Goal: Consume media (video, audio)

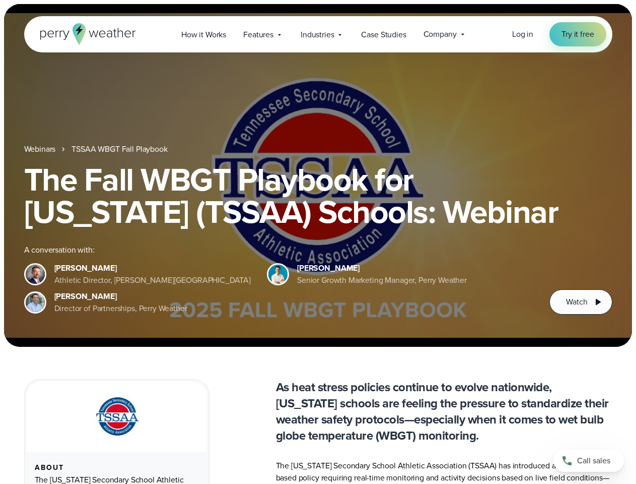
click at [318, 242] on div "The Fall WBGT Playbook for [US_STATE] (TSSAA) Schools: Webinar A conversation w…" at bounding box center [318, 238] width 588 height 151
click at [318, 34] on span "Industries" at bounding box center [317, 35] width 33 height 12
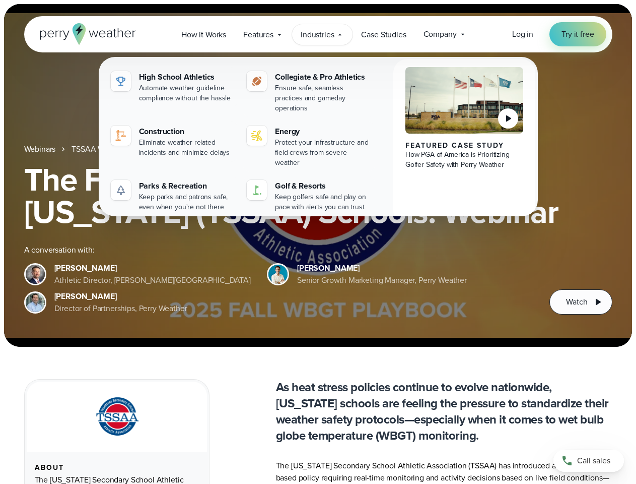
click at [318, 175] on h1 "The Fall WBGT Playbook for [US_STATE] (TSSAA) Schools: Webinar" at bounding box center [318, 195] width 588 height 64
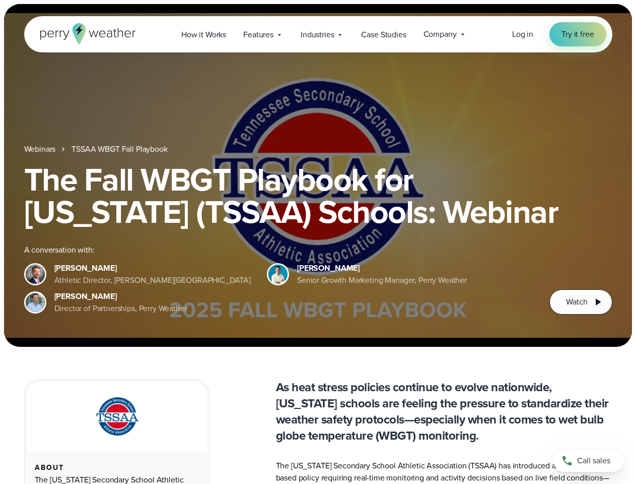
click at [120, 149] on link "TSSAA WBGT Fall Playbook" at bounding box center [120, 149] width 96 height 12
click at [581, 302] on span "Watch" at bounding box center [576, 302] width 21 height 12
